Goal: Navigation & Orientation: Find specific page/section

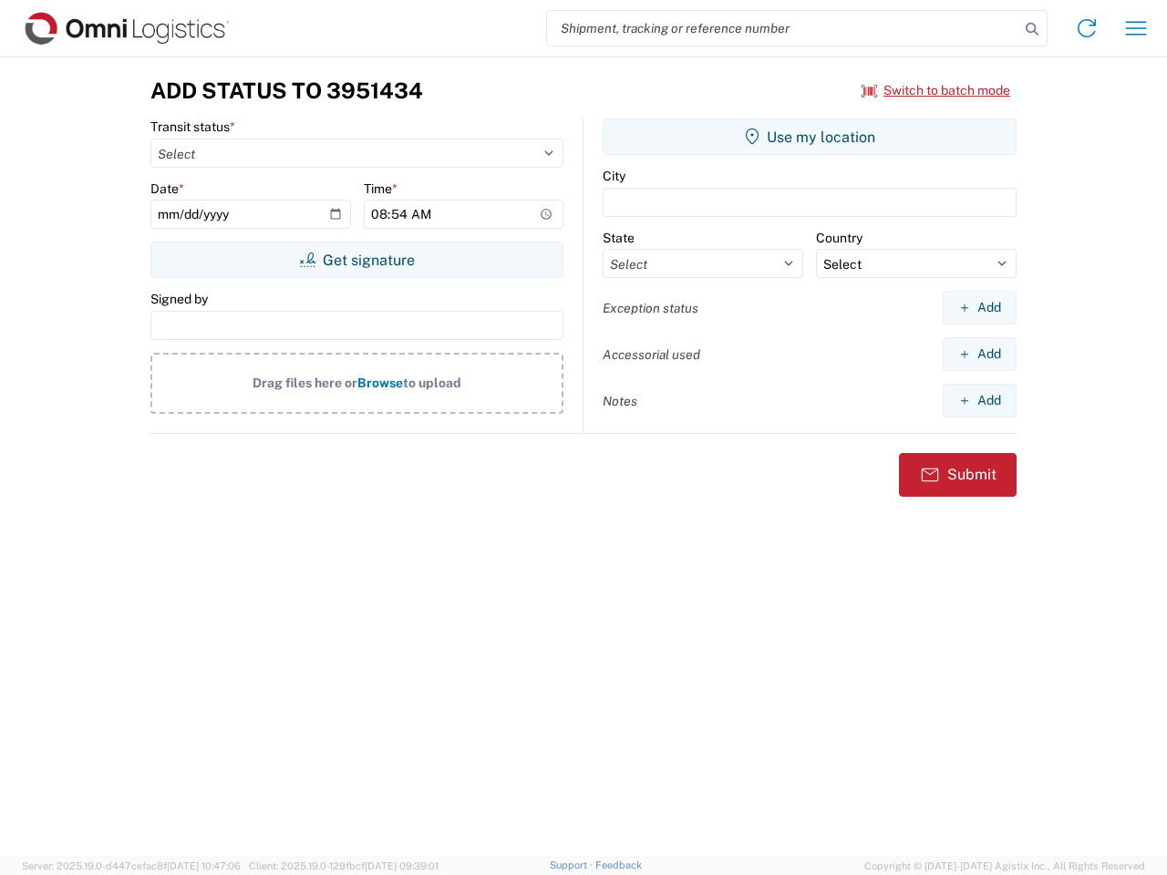
click at [783, 28] on input "search" at bounding box center [783, 28] width 472 height 35
click at [1032, 29] on icon at bounding box center [1033, 29] width 26 height 26
click at [1087, 28] on icon at bounding box center [1086, 28] width 29 height 29
click at [1136, 28] on icon "button" at bounding box center [1136, 28] width 21 height 14
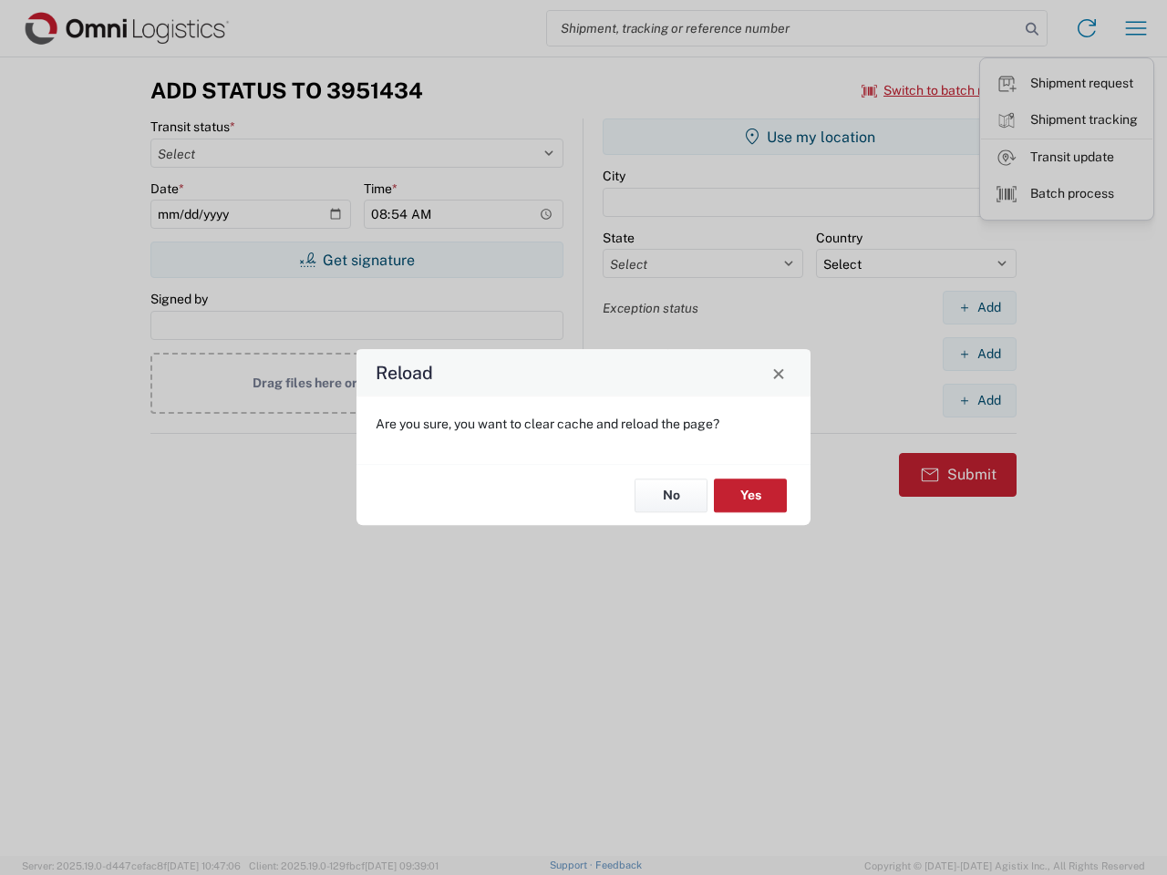
click at [937, 90] on div "Reload Are you sure, you want to clear cache and reload the page? No Yes" at bounding box center [583, 437] width 1167 height 875
click at [357, 260] on div "Reload Are you sure, you want to clear cache and reload the page? No Yes" at bounding box center [583, 437] width 1167 height 875
click at [810, 137] on div "Reload Are you sure, you want to clear cache and reload the page? No Yes" at bounding box center [583, 437] width 1167 height 875
click at [979, 307] on div "Reload Are you sure, you want to clear cache and reload the page? No Yes" at bounding box center [583, 437] width 1167 height 875
click at [979, 354] on div "Reload Are you sure, you want to clear cache and reload the page? No Yes" at bounding box center [583, 437] width 1167 height 875
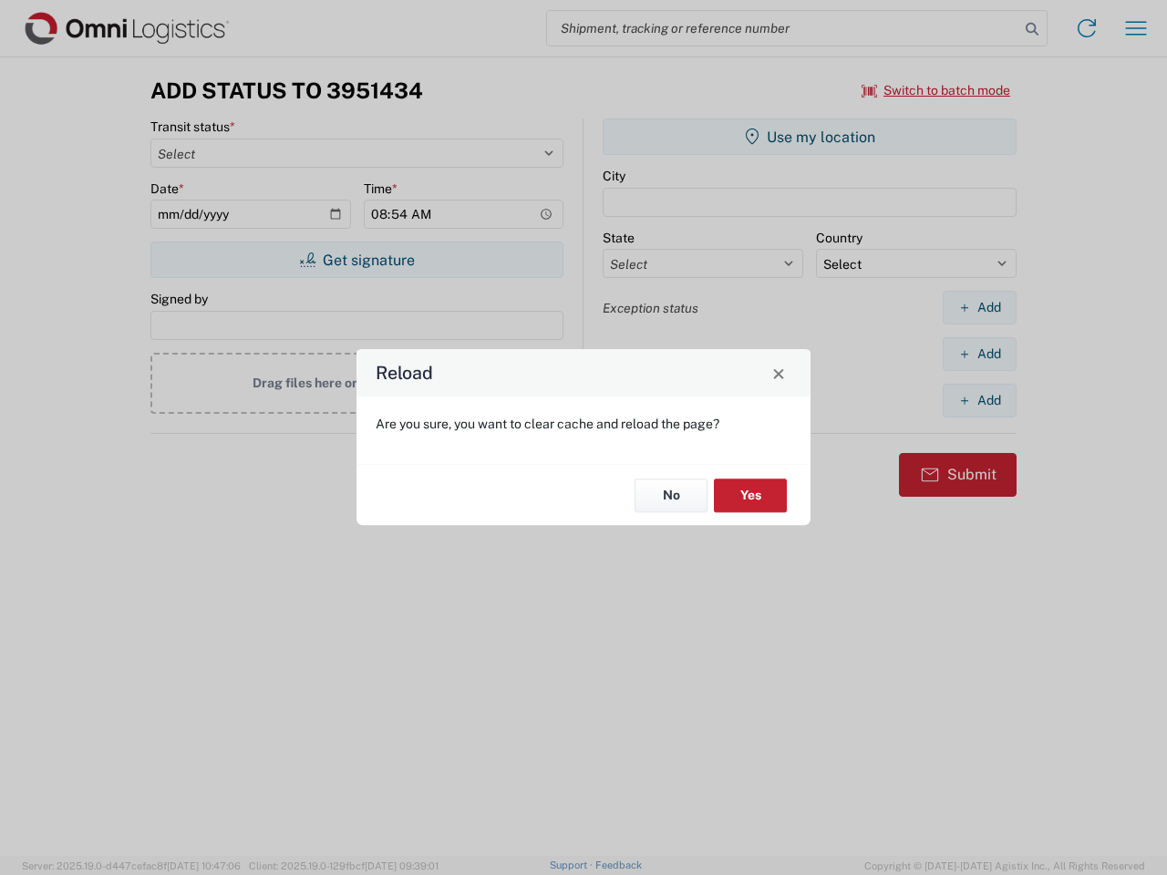
click at [979, 400] on div "Reload Are you sure, you want to clear cache and reload the page? No Yes" at bounding box center [583, 437] width 1167 height 875
